Goal: Task Accomplishment & Management: Manage account settings

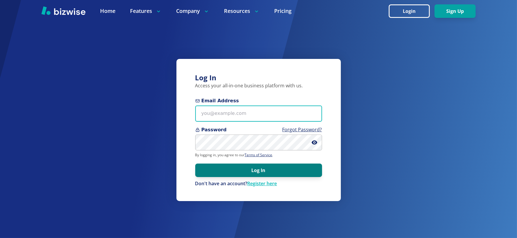
type input "exceptional1movers@gmail.com"
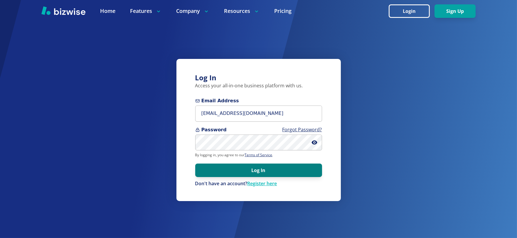
click at [268, 173] on button "Log In" at bounding box center [258, 171] width 127 height 14
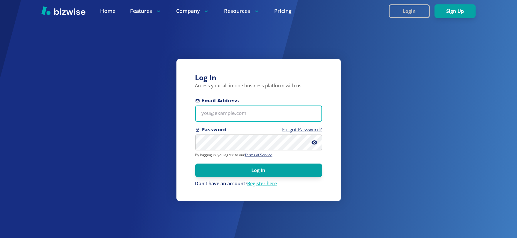
type input "exceptional1movers@gmail.com"
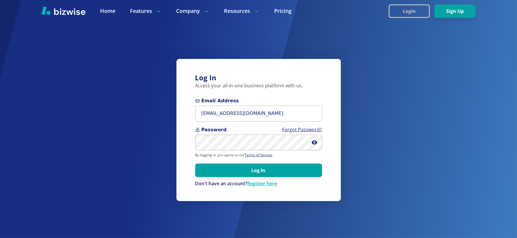
click at [403, 7] on button "Login" at bounding box center [409, 11] width 41 height 14
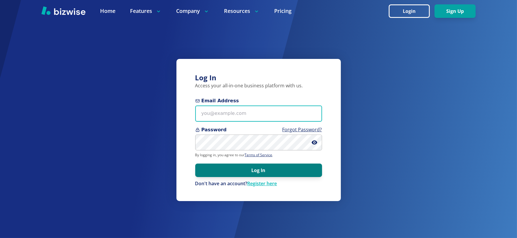
type input "exceptional1movers@gmail.com"
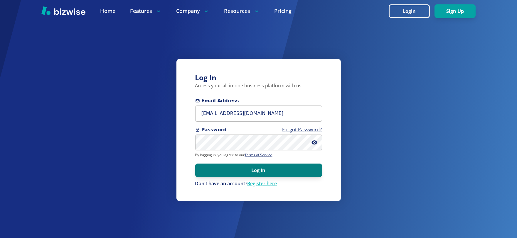
click at [249, 169] on button "Log In" at bounding box center [258, 171] width 127 height 14
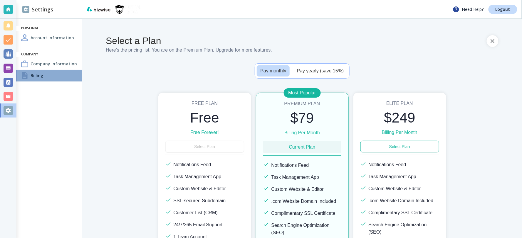
click at [39, 72] on div "Billing" at bounding box center [48, 76] width 65 height 12
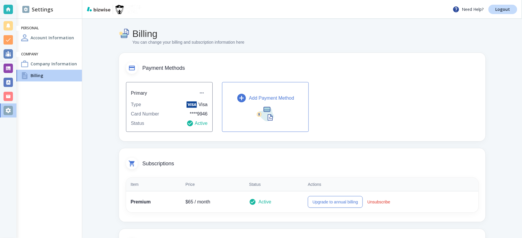
scroll to position [26, 0]
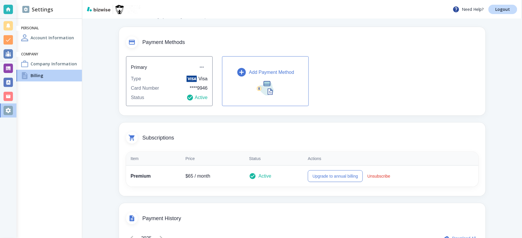
click at [259, 71] on p "Add Payment Method" at bounding box center [271, 72] width 45 height 7
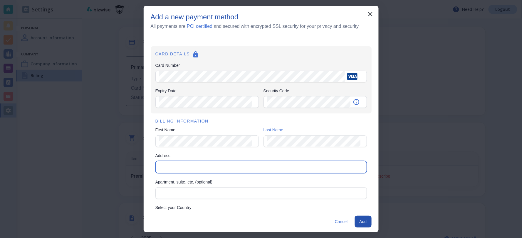
click at [178, 167] on input "Address" at bounding box center [260, 167] width 206 height 8
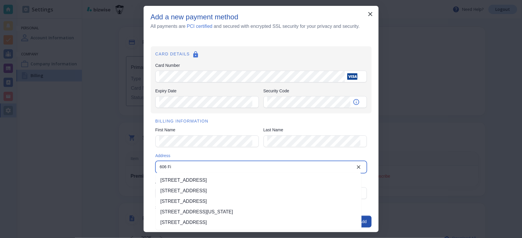
click at [210, 178] on li "606 Fillmore Street, Harrisburg, PA, USA" at bounding box center [259, 180] width 206 height 11
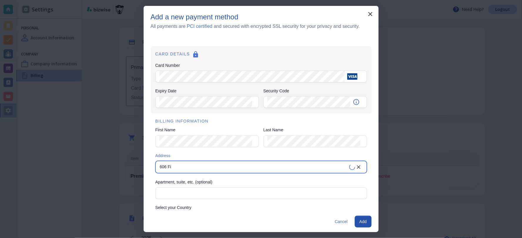
type input "606 Fillmore Street"
type input "Harrisburg"
type input "PA"
type input "17104"
type input "606 Fillmore Street"
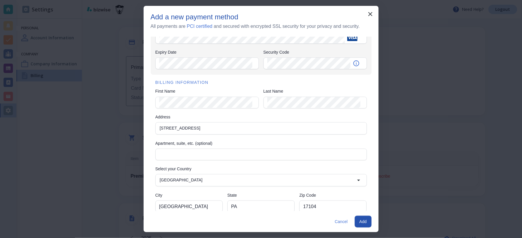
scroll to position [47, 0]
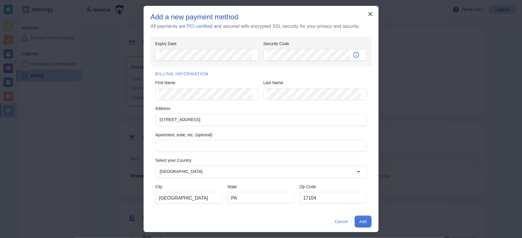
click at [361, 220] on button "Add" at bounding box center [363, 222] width 17 height 12
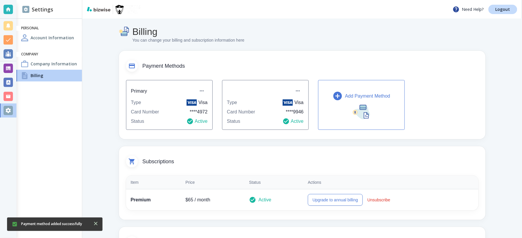
scroll to position [0, 0]
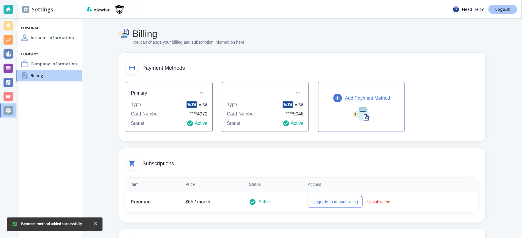
click at [507, 8] on p "Logout" at bounding box center [502, 9] width 15 height 4
